Goal: Task Accomplishment & Management: Use online tool/utility

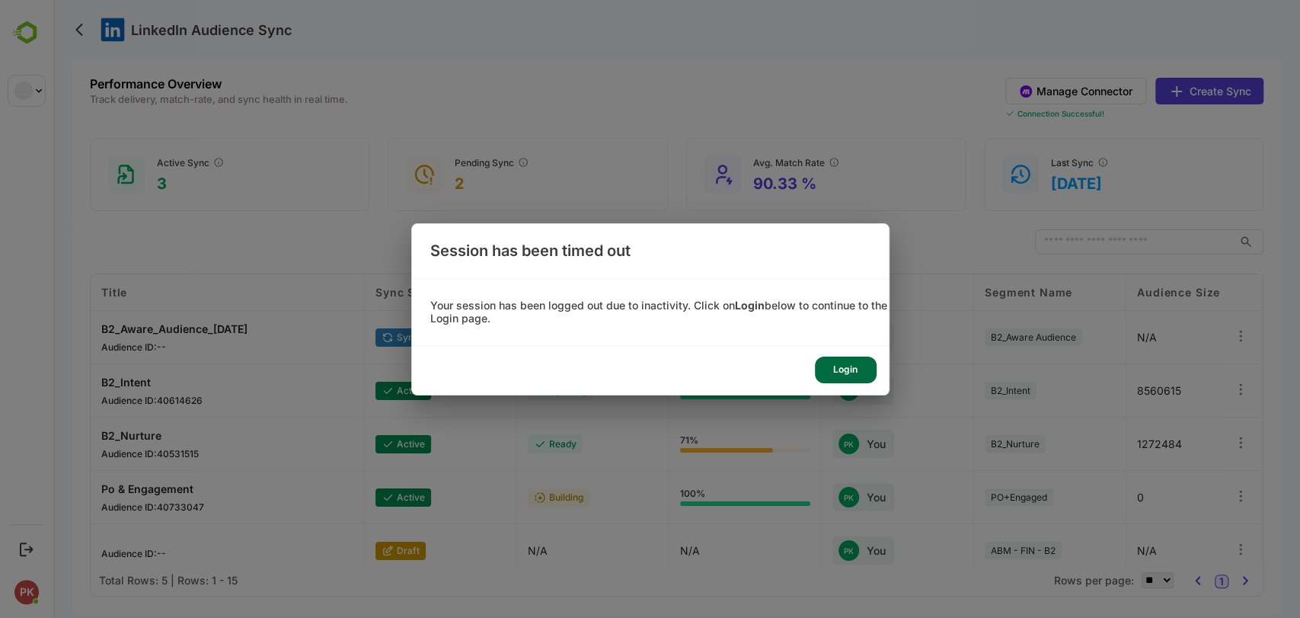
click at [1043, 168] on div "Login" at bounding box center [1049, 162] width 12 height 12
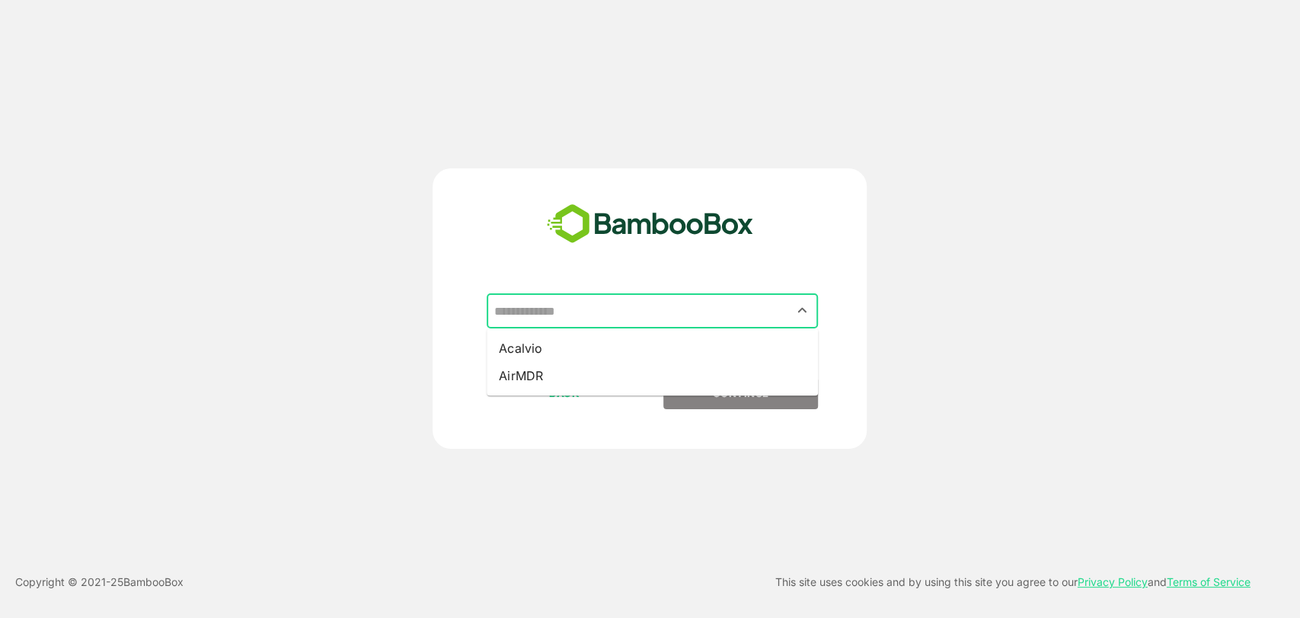
click at [566, 308] on input "text" at bounding box center [652, 310] width 325 height 29
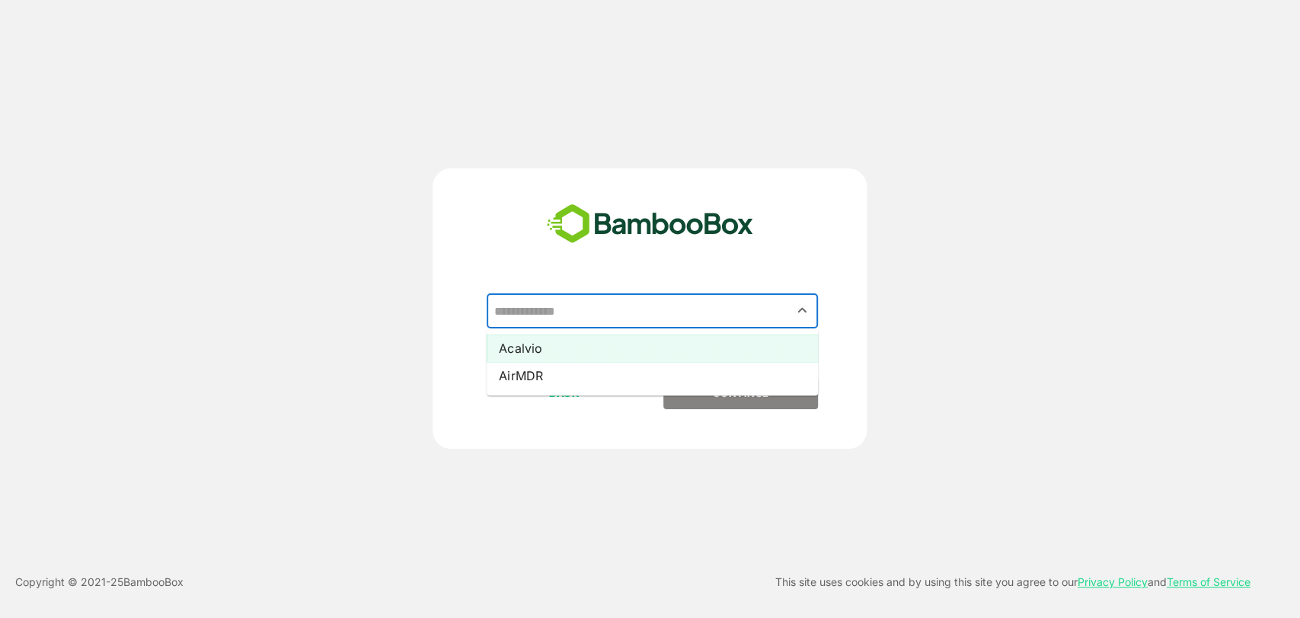
click at [548, 349] on li "Acalvio" at bounding box center [652, 347] width 331 height 27
type input "*******"
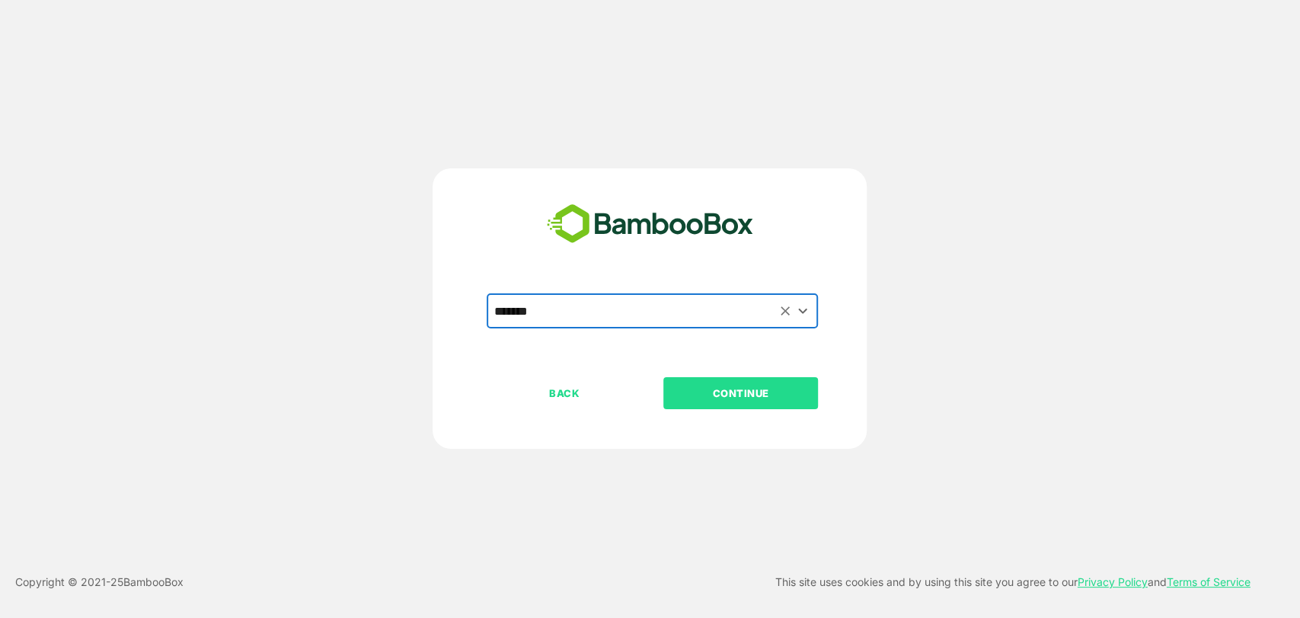
click at [698, 385] on p "CONTINUE" at bounding box center [741, 393] width 152 height 17
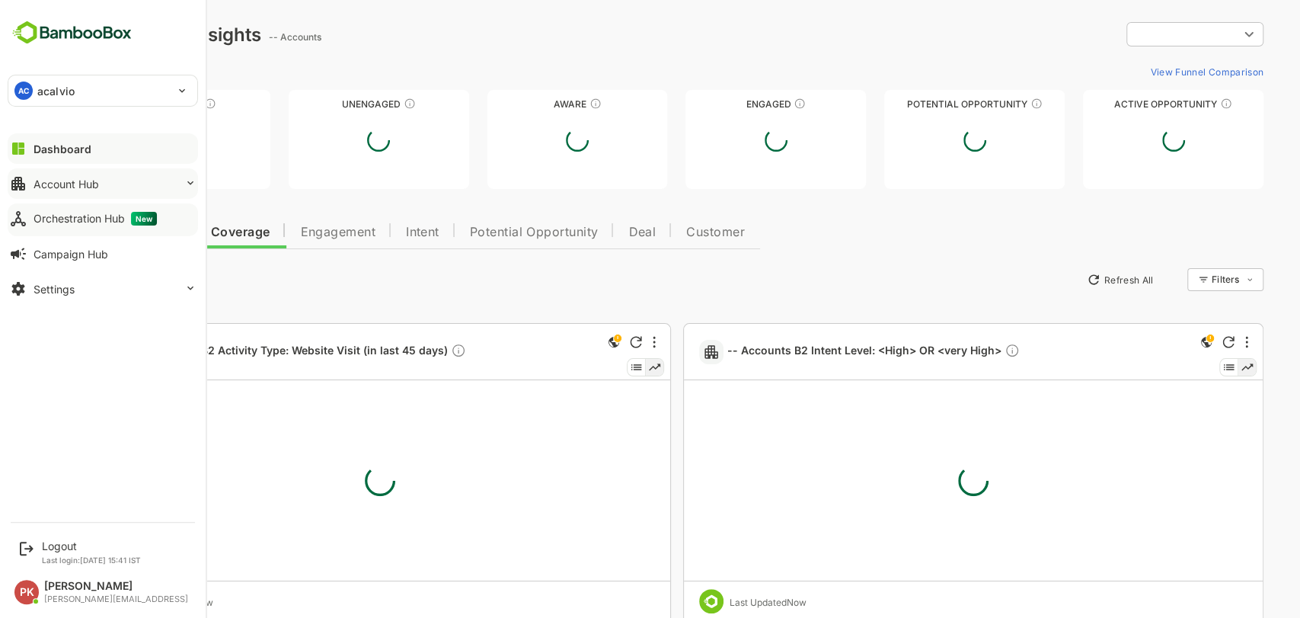
click at [62, 186] on div "Account Hub" at bounding box center [67, 183] width 66 height 13
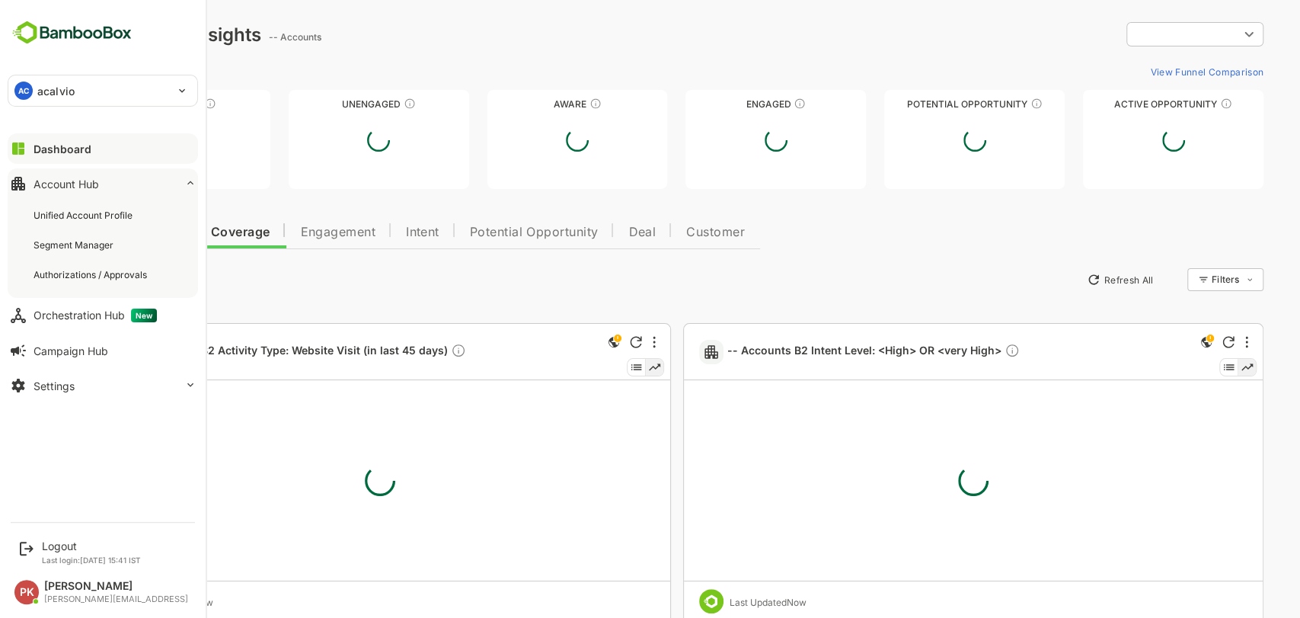
type input "*********"
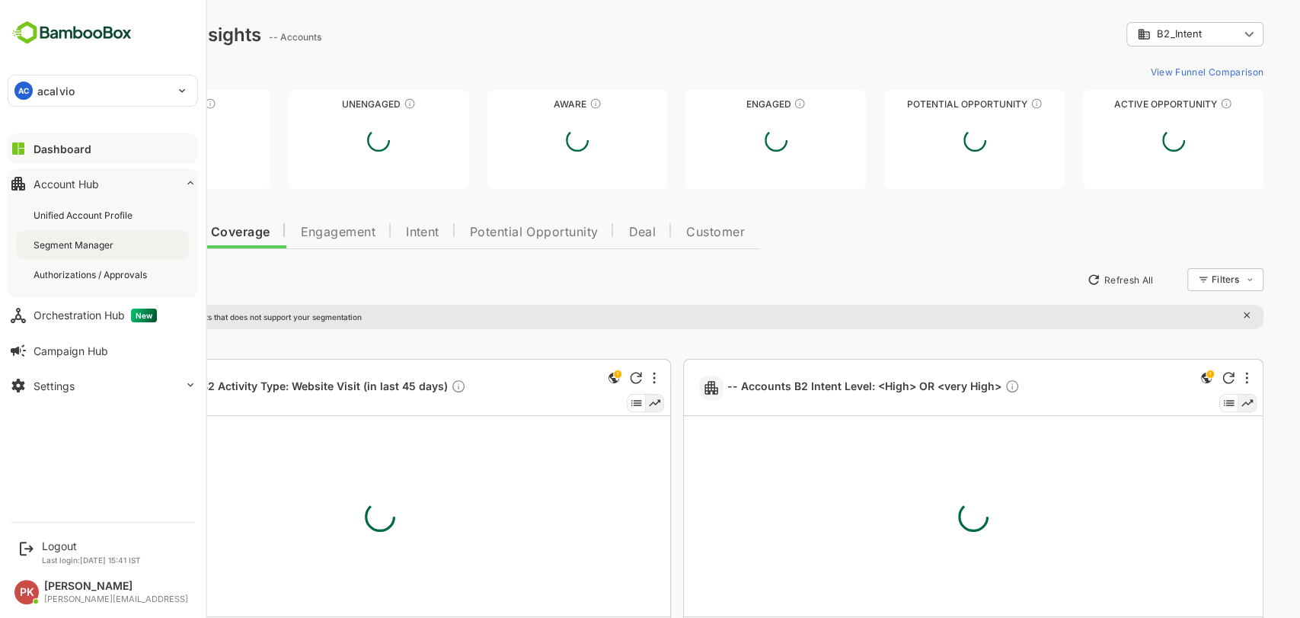
click at [64, 244] on div "Segment Manager" at bounding box center [75, 244] width 83 height 13
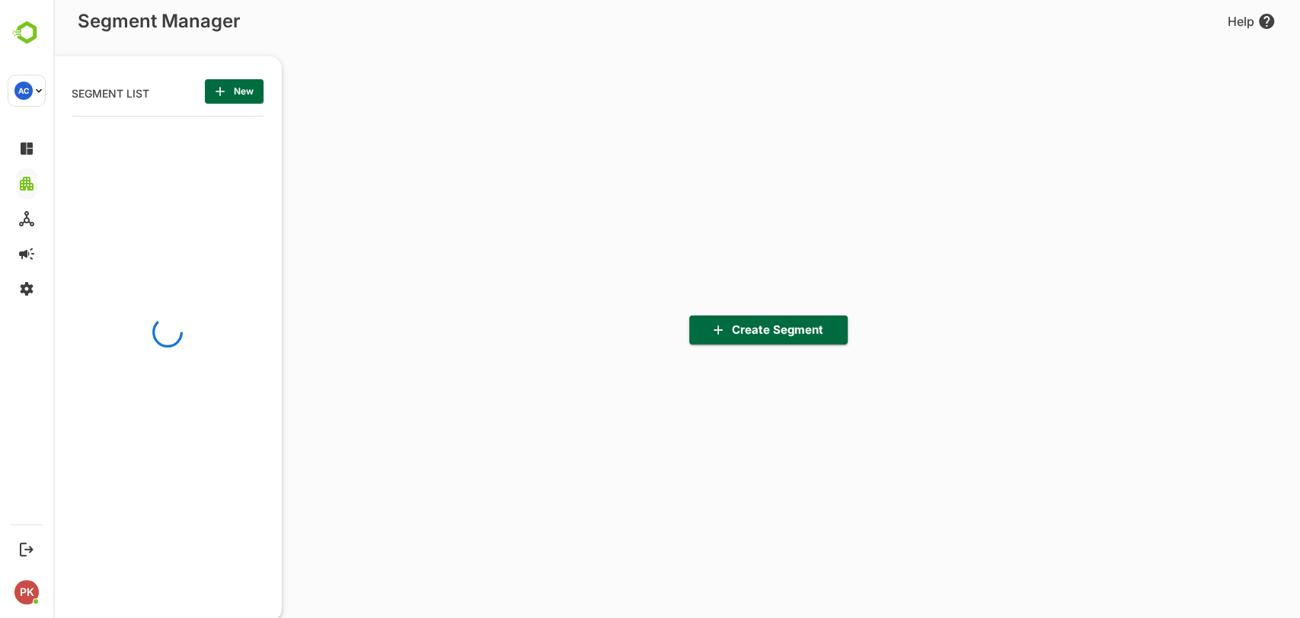
scroll to position [429, 188]
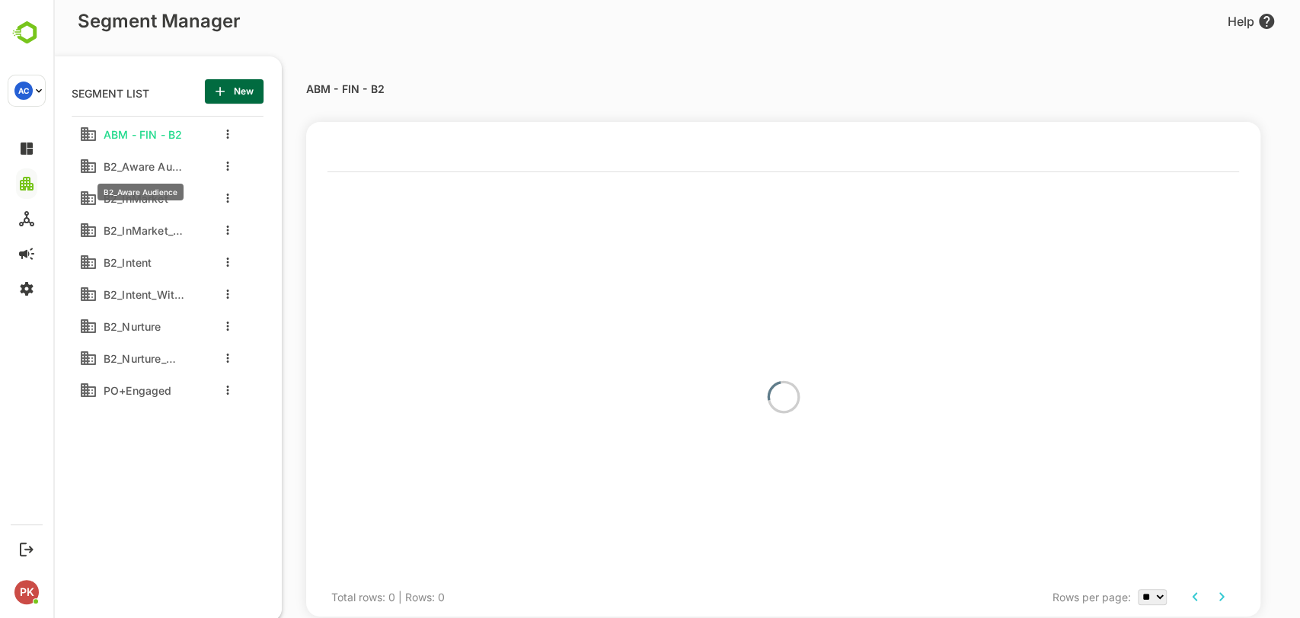
click at [145, 163] on span "B2_Aware Audience" at bounding box center [141, 166] width 88 height 13
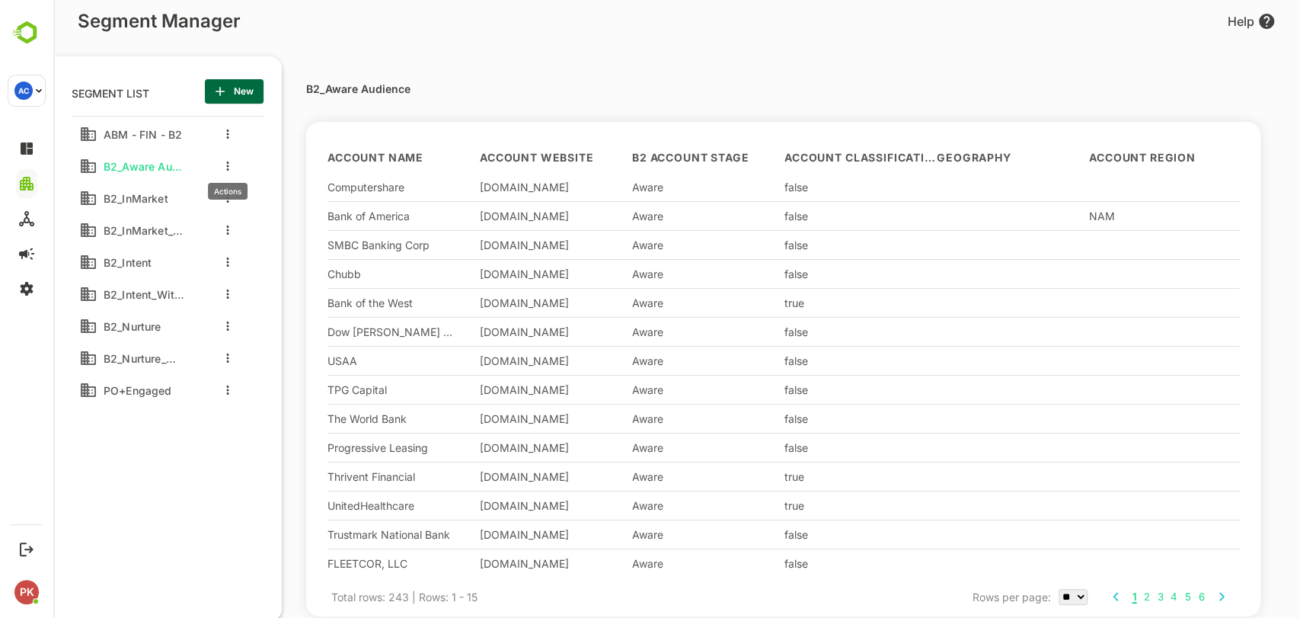
click at [230, 165] on button "more actions" at bounding box center [228, 166] width 8 height 14
click at [271, 184] on span "Edit" at bounding box center [305, 191] width 83 height 18
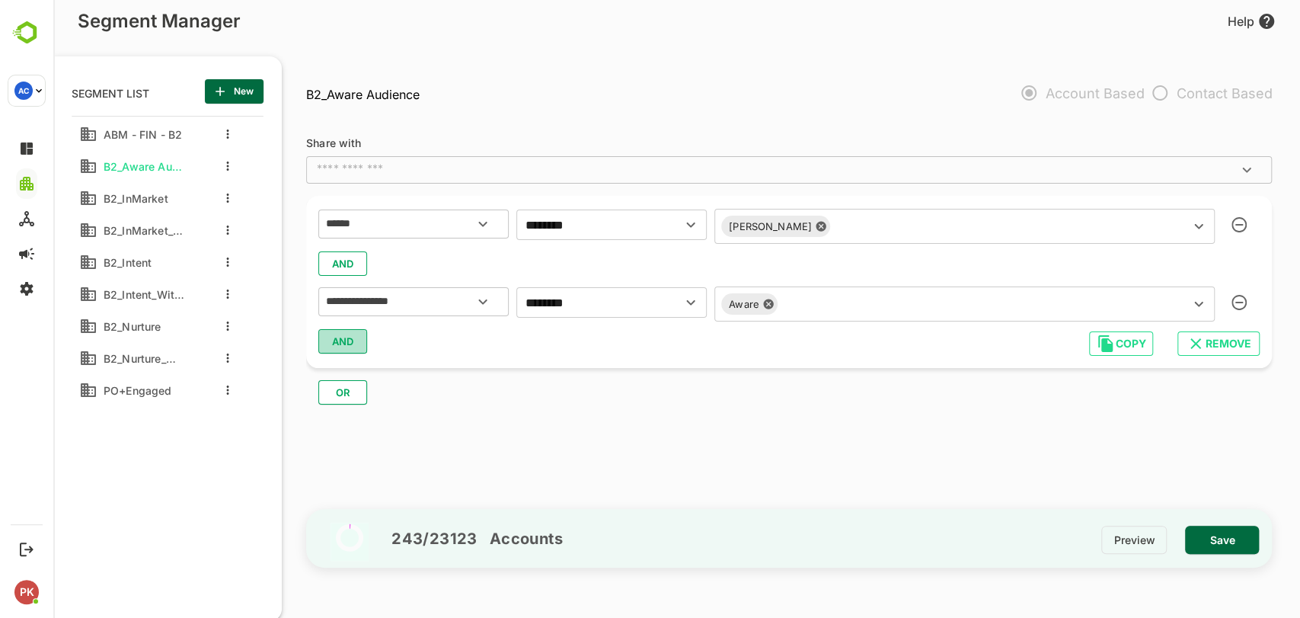
click at [352, 344] on span "AND" at bounding box center [342, 341] width 23 height 20
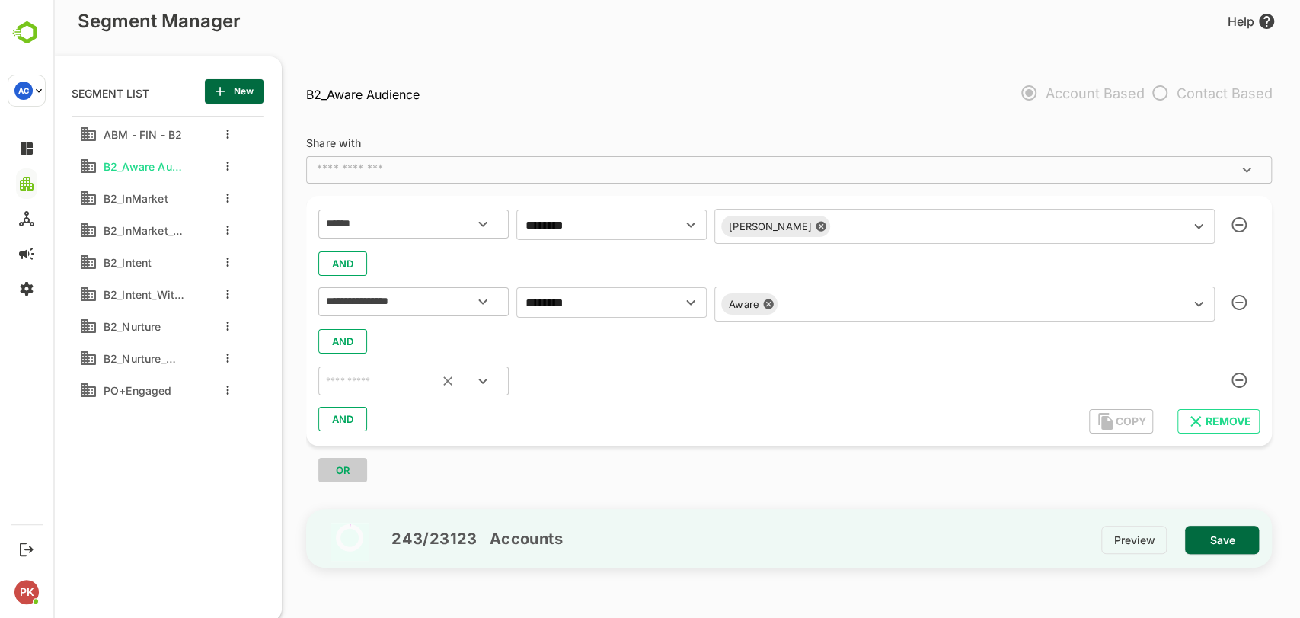
click at [385, 383] on input "text" at bounding box center [394, 381] width 143 height 20
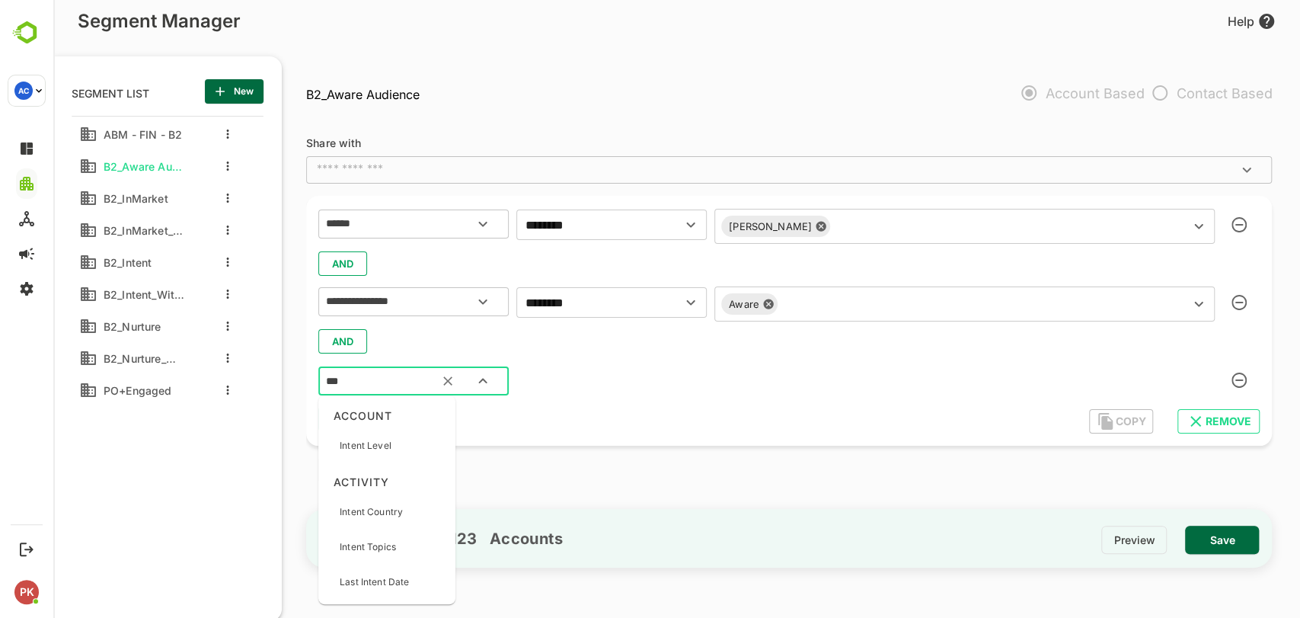
type input "****"
click at [372, 444] on p "Intent Level" at bounding box center [366, 446] width 52 height 14
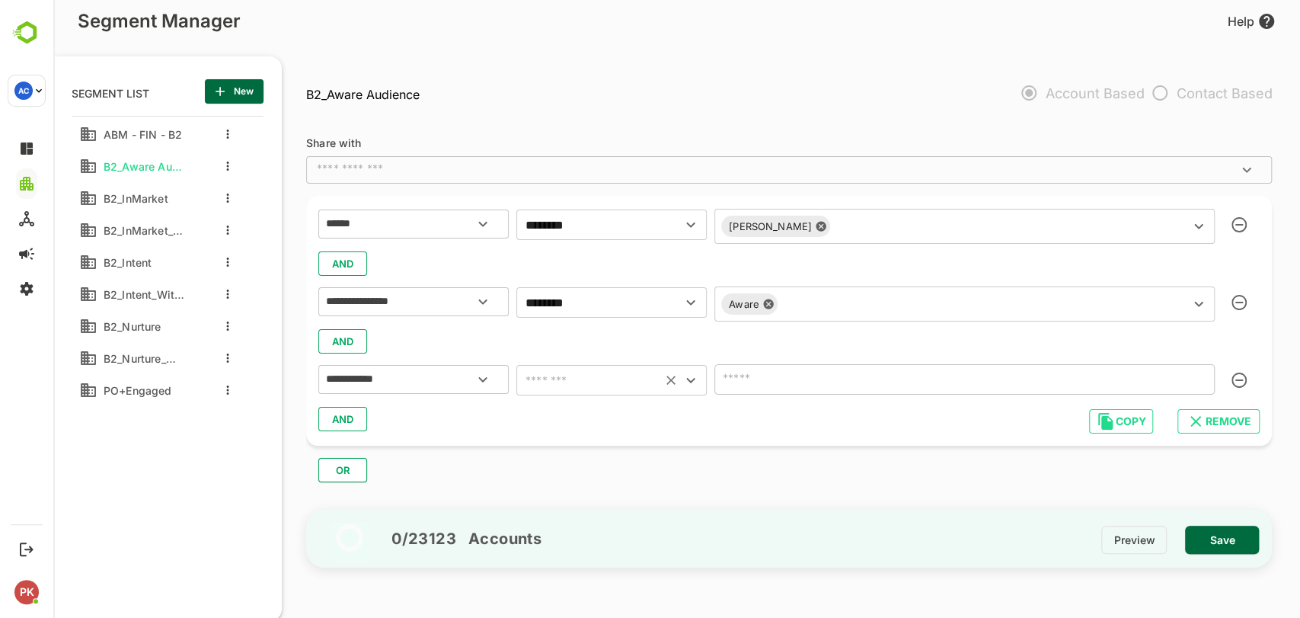
click at [585, 380] on input "text" at bounding box center [589, 379] width 136 height 21
click at [561, 422] on li "includes" at bounding box center [611, 417] width 190 height 27
type input "********"
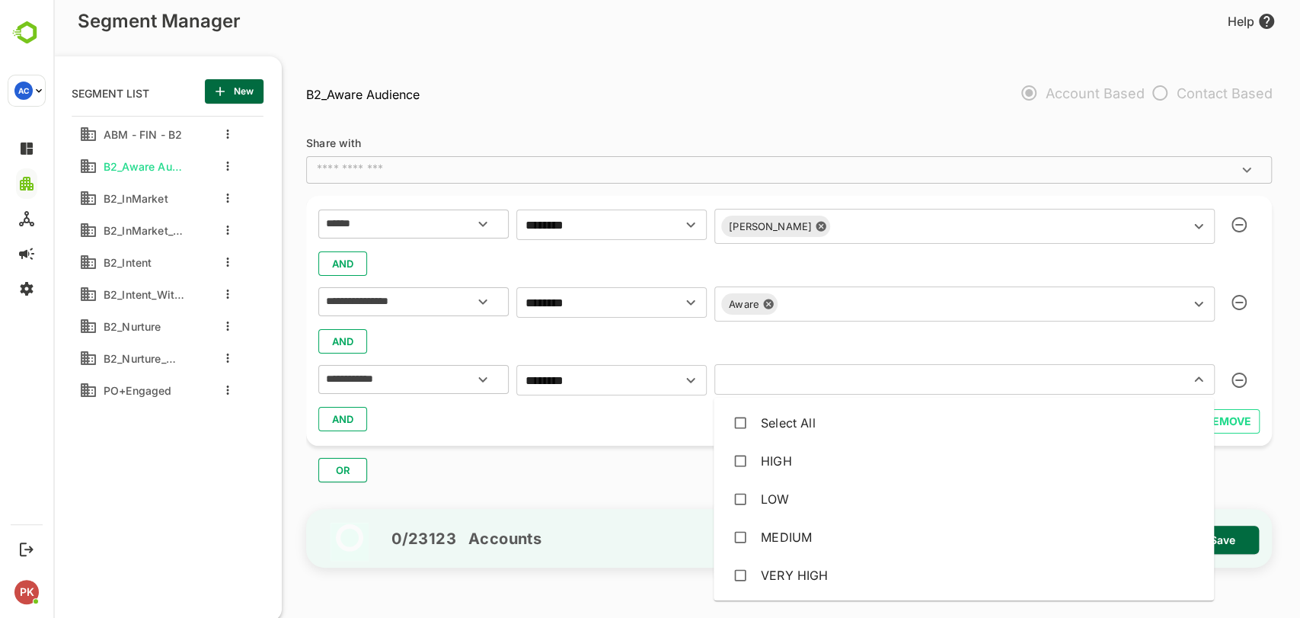
click at [841, 382] on input "text" at bounding box center [942, 379] width 446 height 21
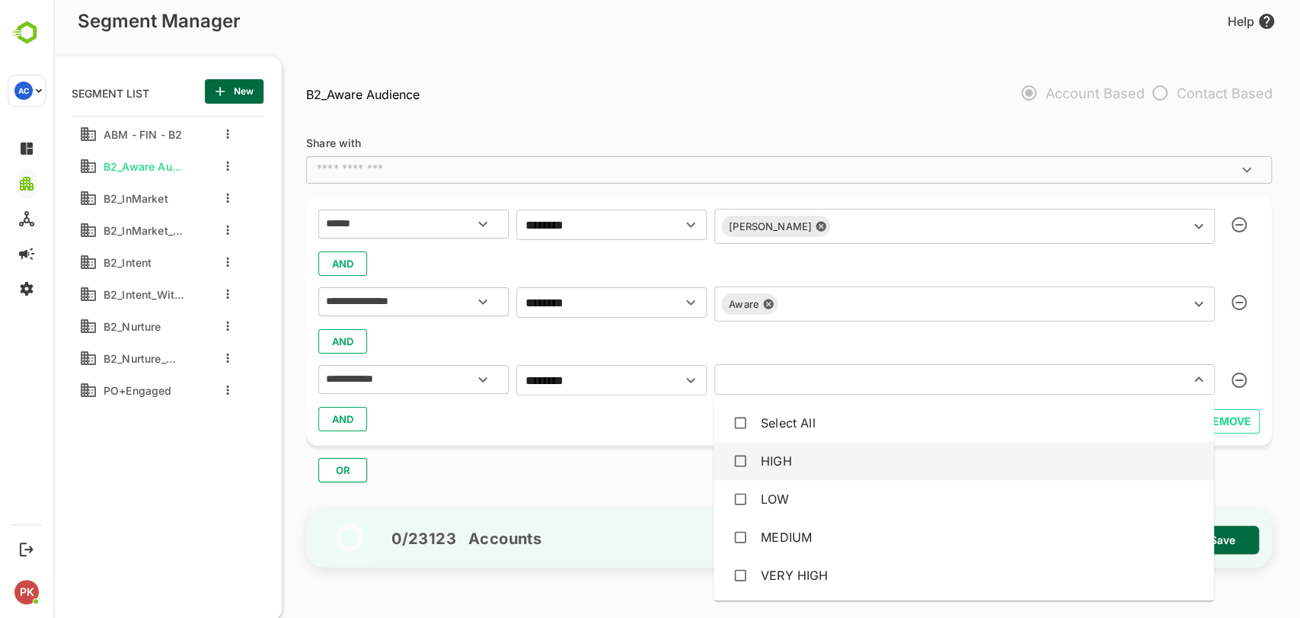
click at [725, 461] on li "HIGH" at bounding box center [964, 461] width 500 height 38
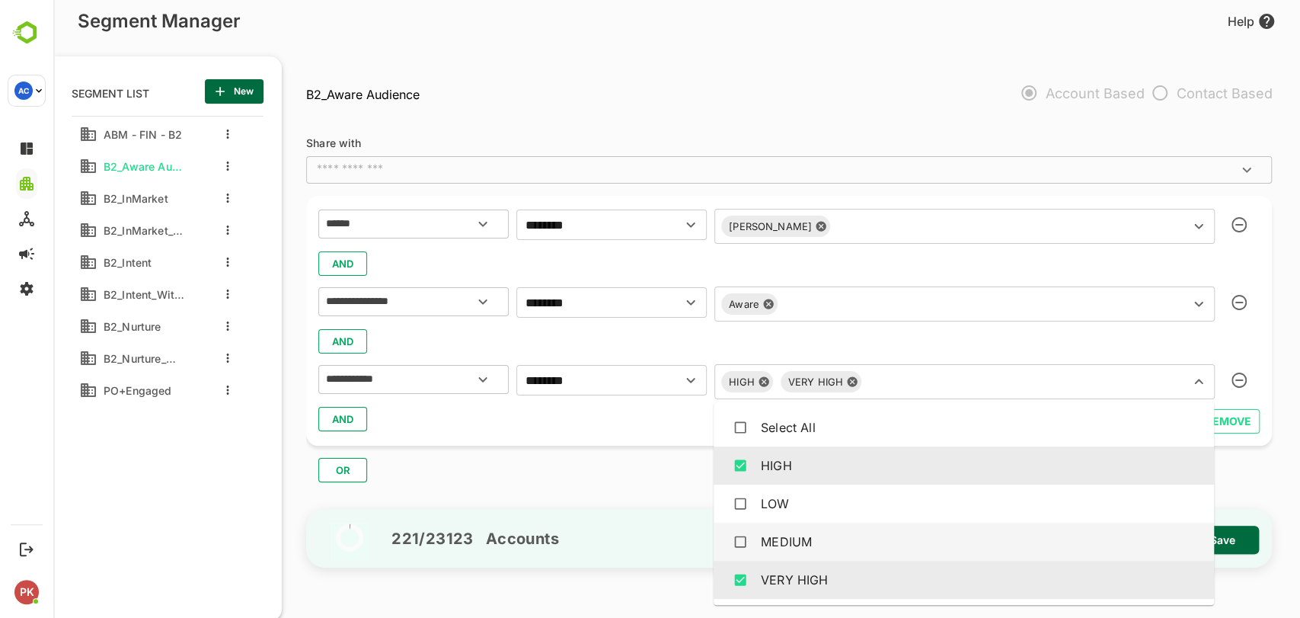
click at [661, 517] on div "221 / 23123 Accounts Preview Save" at bounding box center [789, 538] width 966 height 59
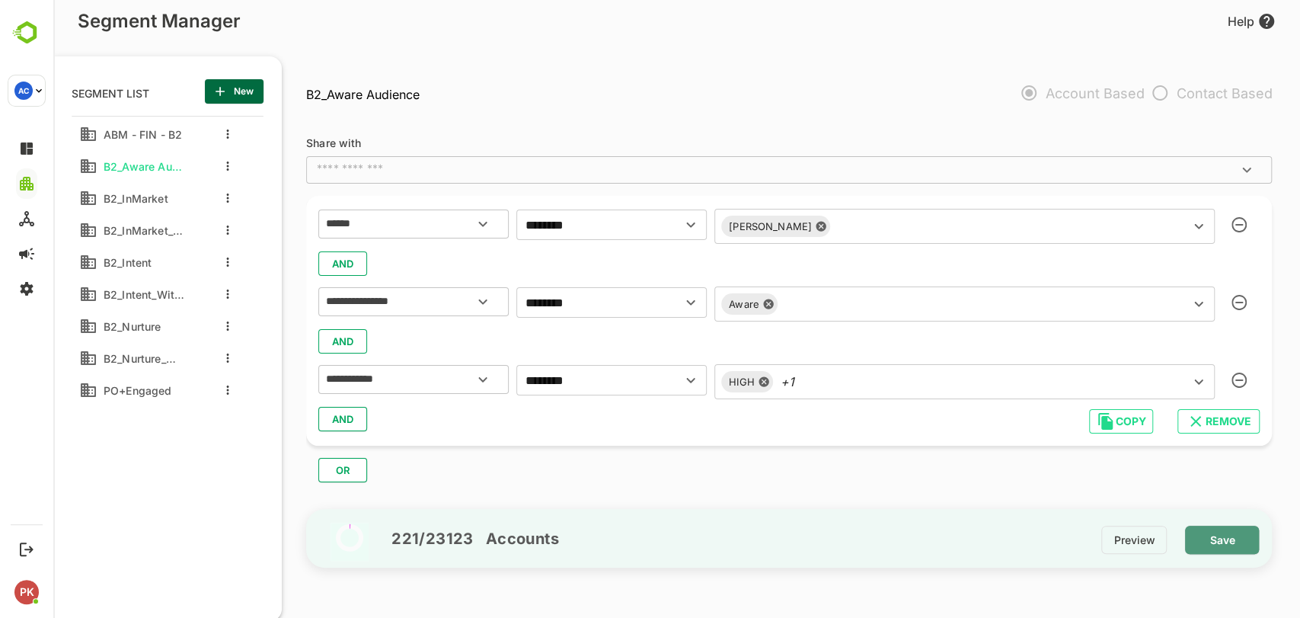
click at [1224, 538] on span "Save" at bounding box center [1222, 540] width 50 height 20
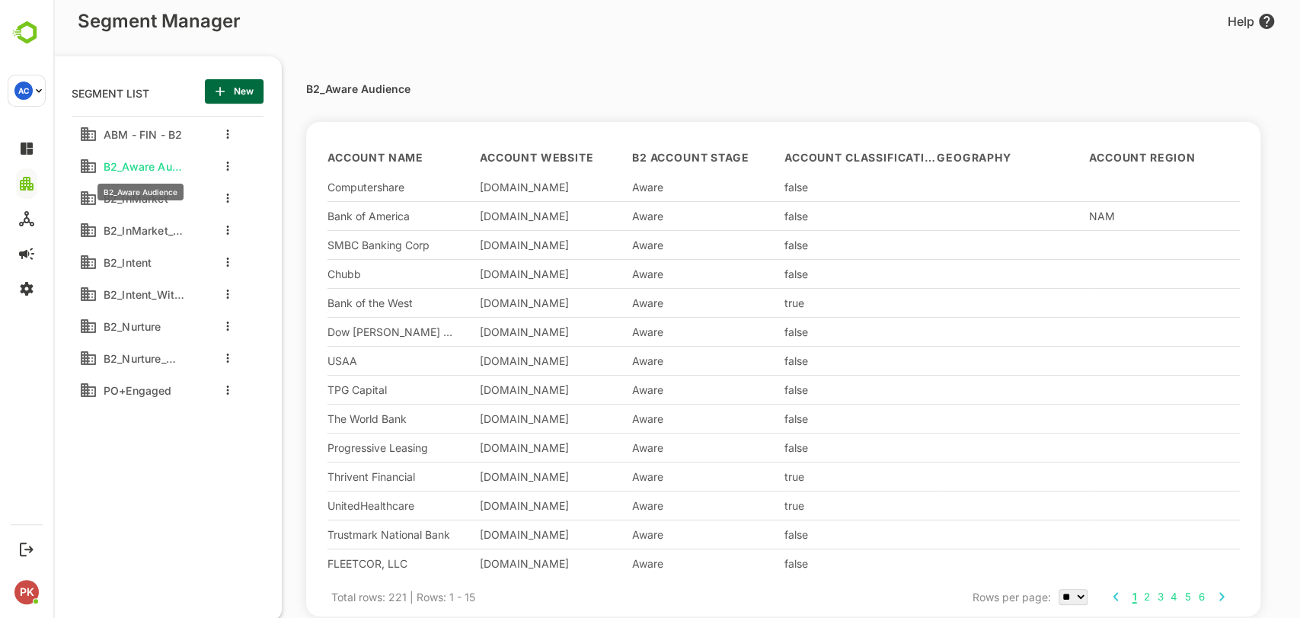
click at [163, 163] on span "B2_Aware Audience" at bounding box center [141, 166] width 88 height 13
click at [225, 159] on button "more actions" at bounding box center [228, 166] width 8 height 14
click at [288, 191] on span "Edit" at bounding box center [305, 191] width 83 height 18
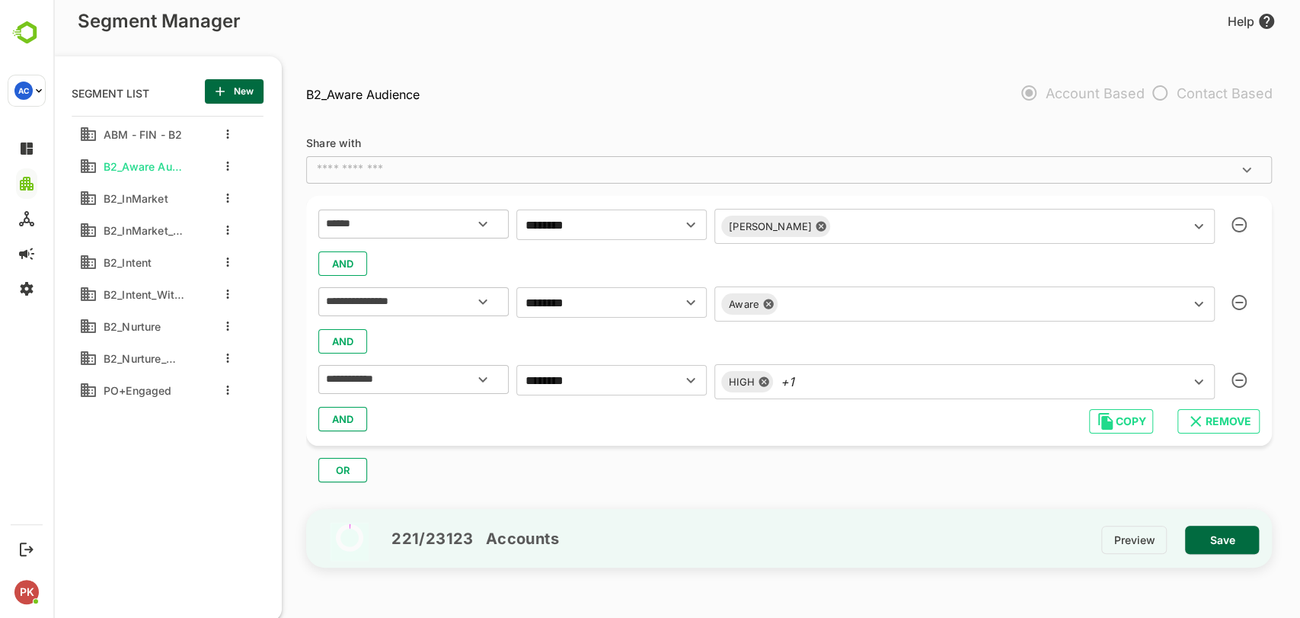
click at [165, 469] on div "ABM - FIN - B2 B2_Aware Audience B2_InMarket B2_InMarket_With ICP Filters B2_In…" at bounding box center [168, 332] width 192 height 432
click at [136, 387] on span "PO+Engaged" at bounding box center [134, 390] width 75 height 13
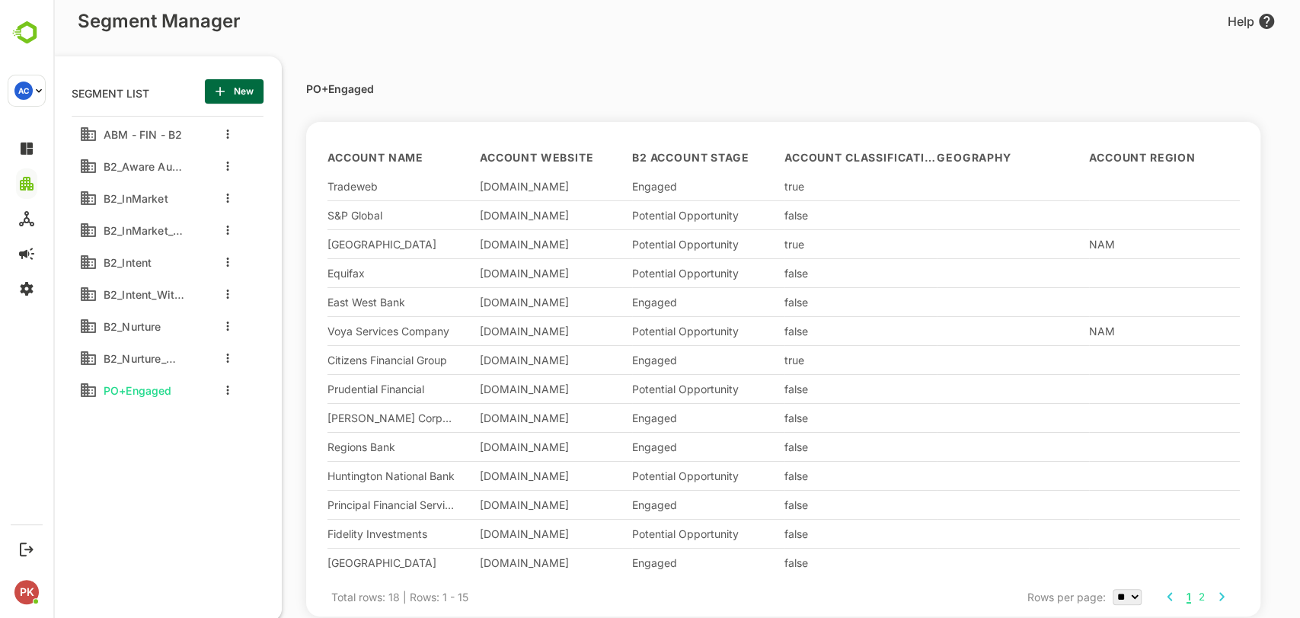
scroll to position [0, 0]
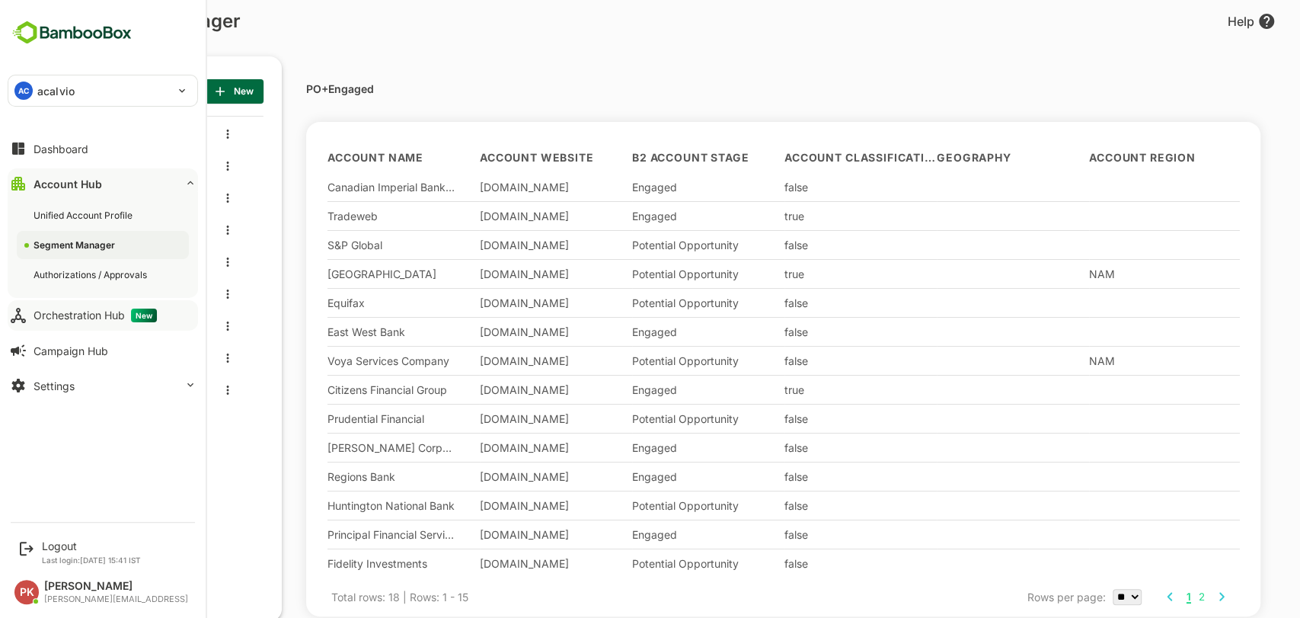
click at [55, 315] on div "Orchestration Hub New" at bounding box center [95, 315] width 123 height 14
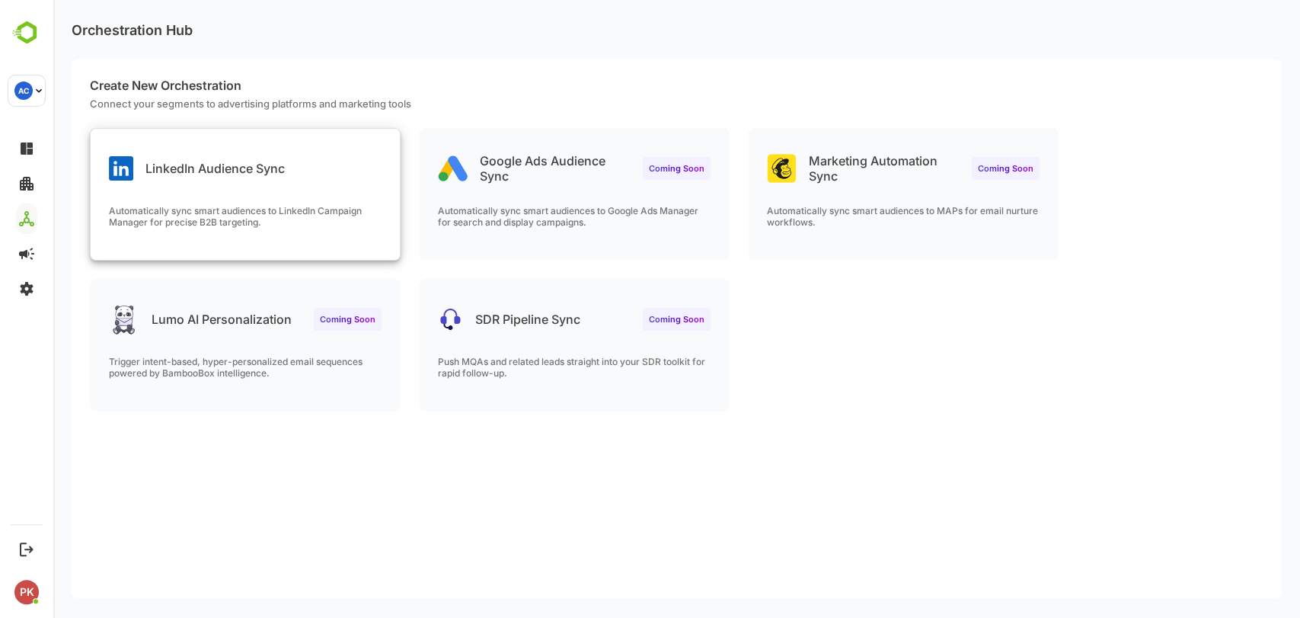
click at [211, 183] on div "LinkedIn Audience Sync Automatically sync smart audiences to LinkedIn Campaign …" at bounding box center [245, 194] width 309 height 131
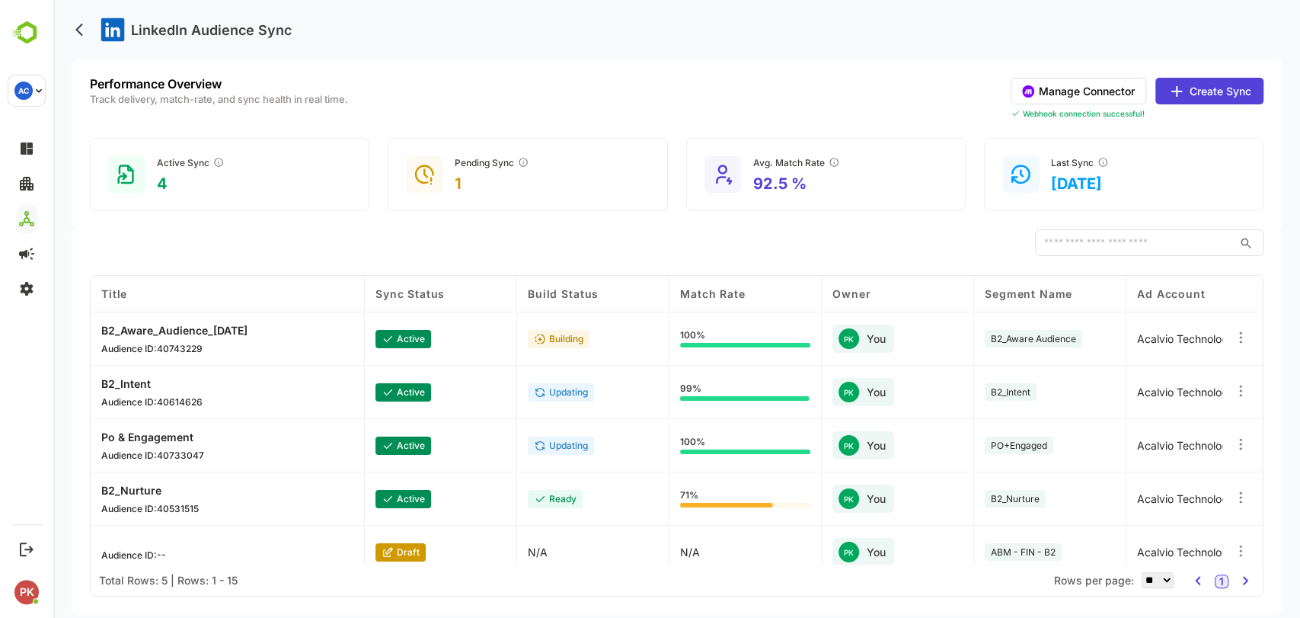
click at [1200, 92] on button "Create Sync" at bounding box center [1209, 91] width 108 height 27
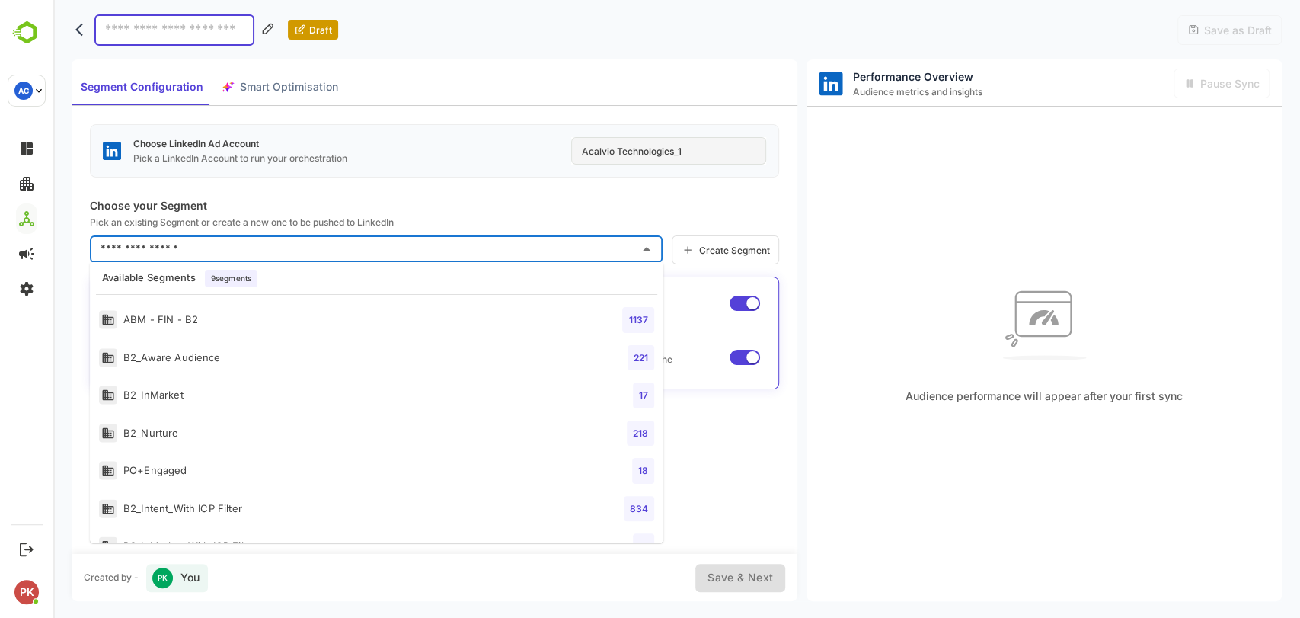
click at [176, 239] on input "text" at bounding box center [365, 249] width 536 height 24
click at [187, 354] on div "B2_Aware Audience" at bounding box center [160, 357] width 122 height 19
type input "**********"
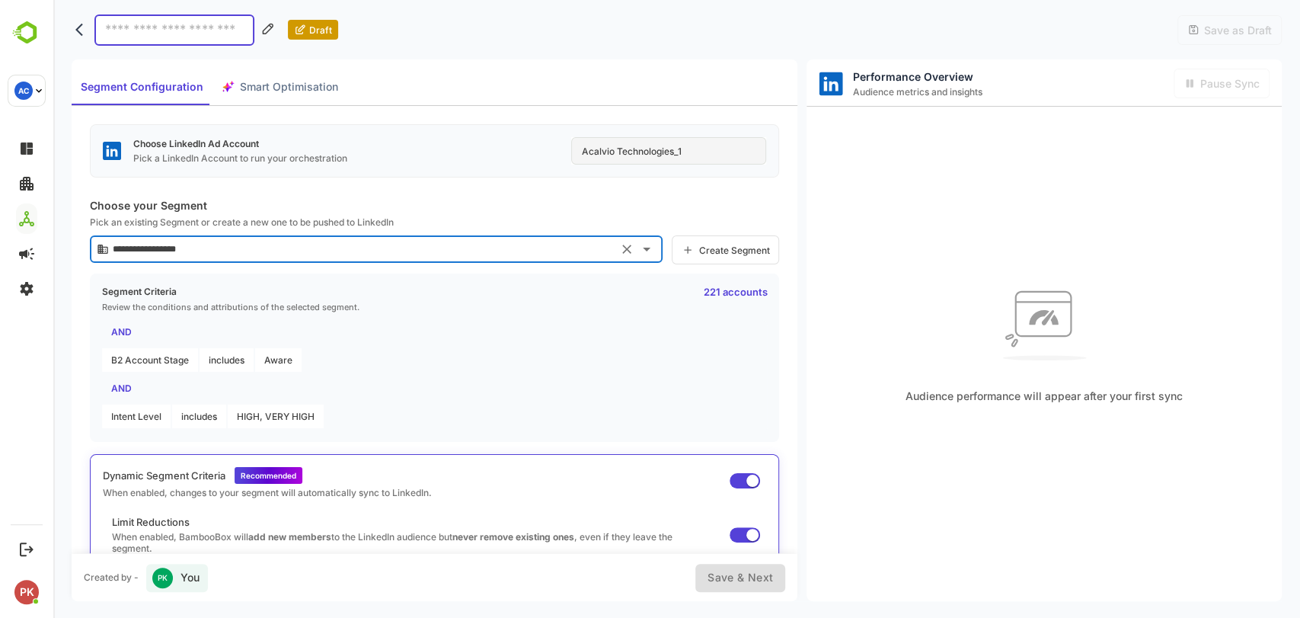
scroll to position [10, 0]
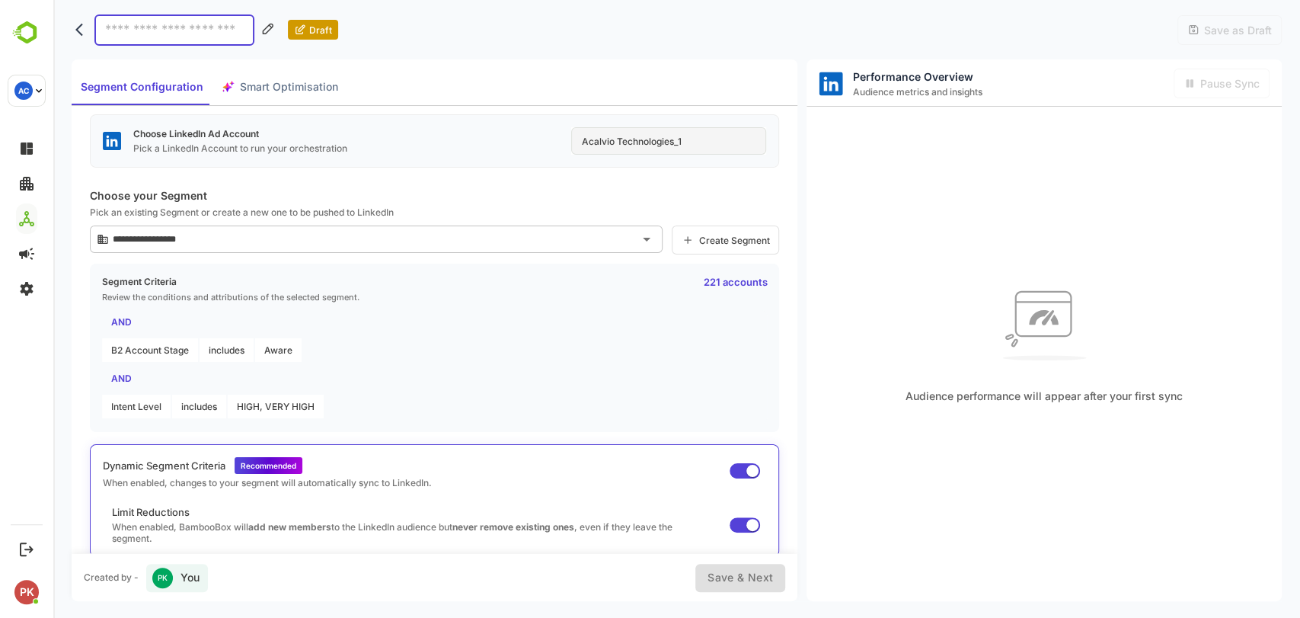
click at [160, 37] on input at bounding box center [174, 29] width 160 height 31
type input "**********"
click at [725, 577] on span "Save & Next" at bounding box center [741, 577] width 66 height 19
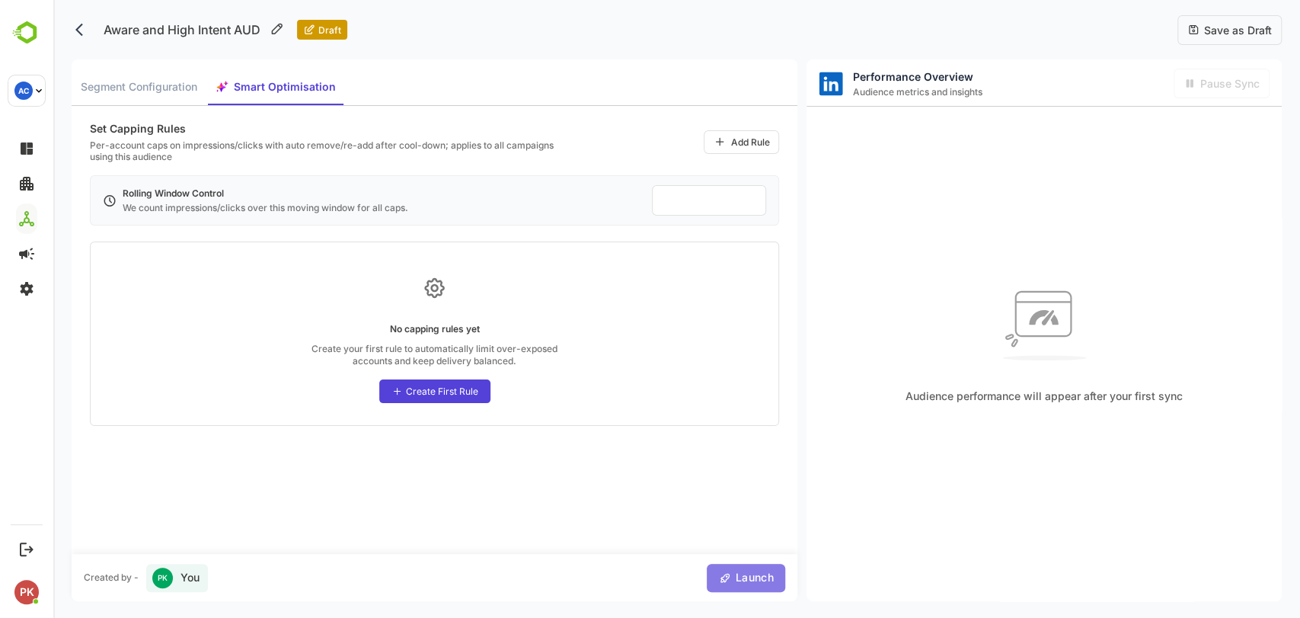
click at [746, 577] on span "Launch" at bounding box center [752, 577] width 43 height 19
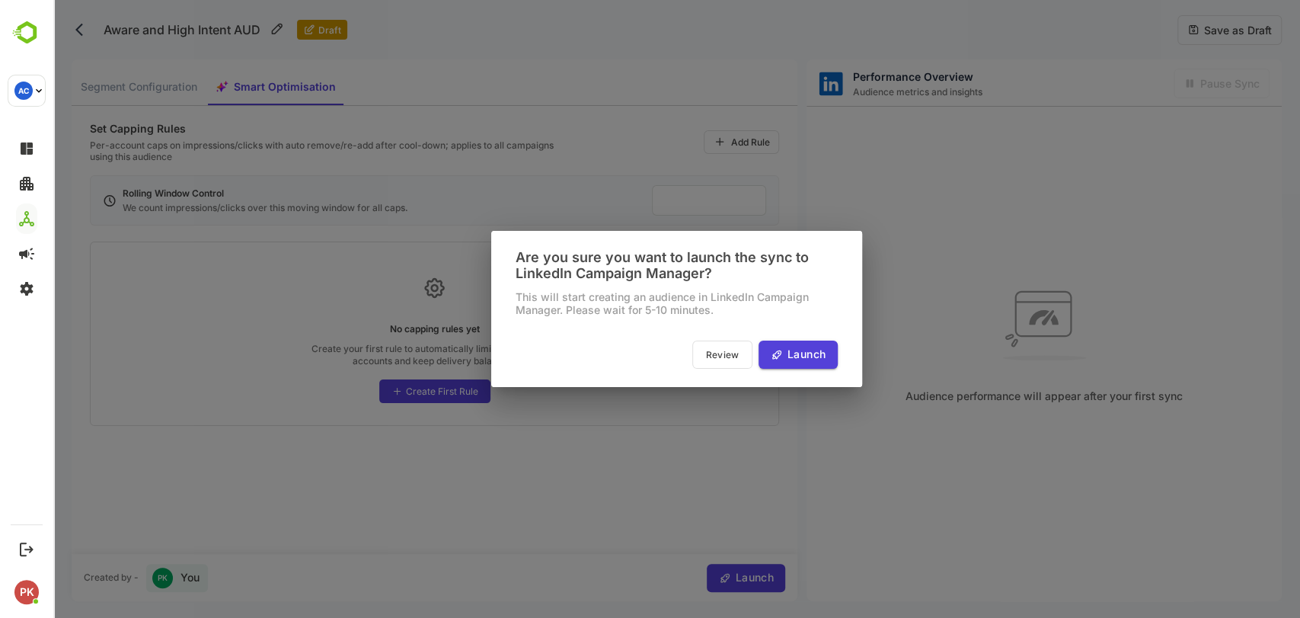
click at [804, 364] on span "Launch" at bounding box center [804, 354] width 43 height 19
